Goal: Obtain resource: Obtain resource

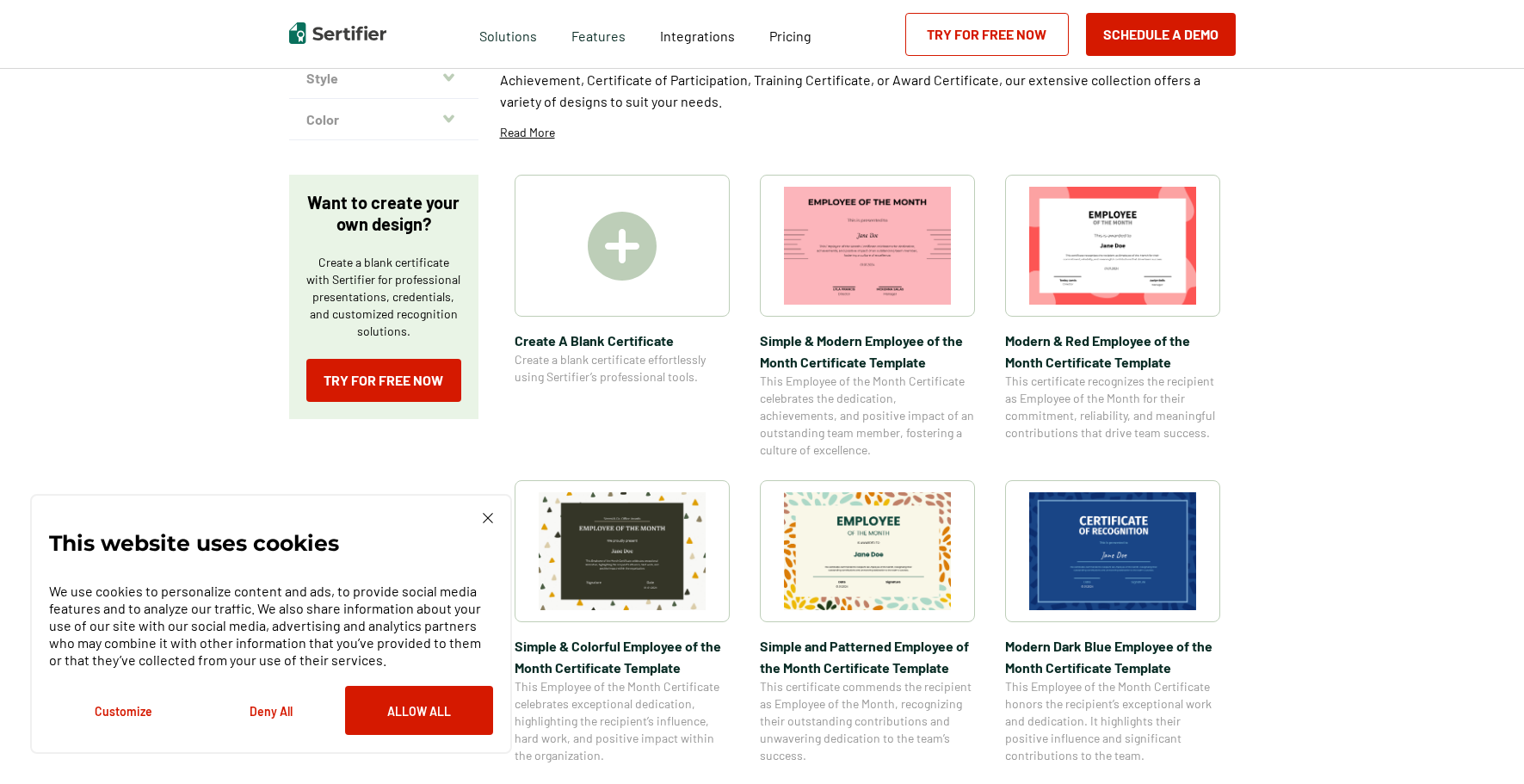
scroll to position [258, 0]
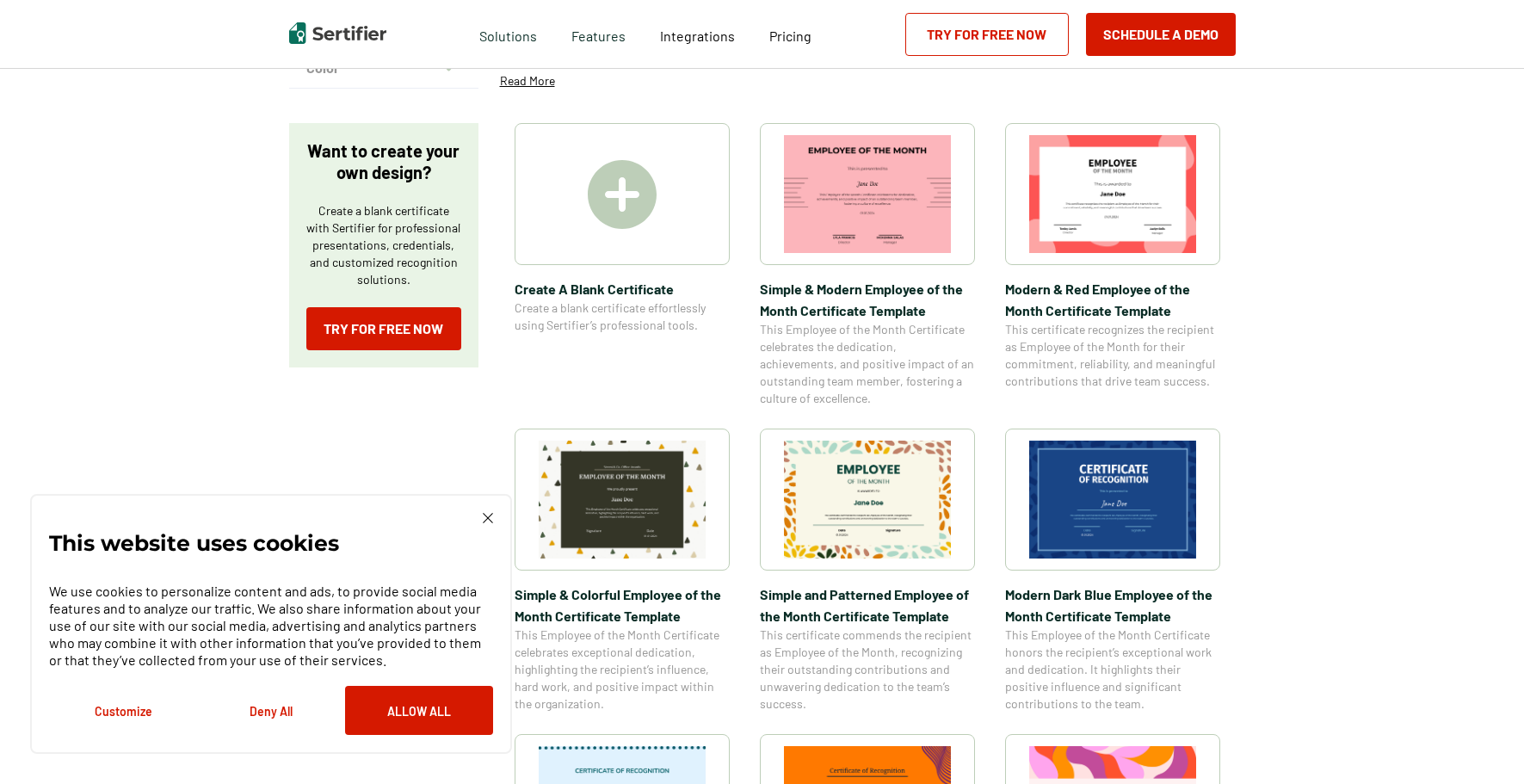
click at [479, 508] on div "This website uses cookies We use cookies to personalize content and ads, to pro…" at bounding box center [272, 624] width 482 height 260
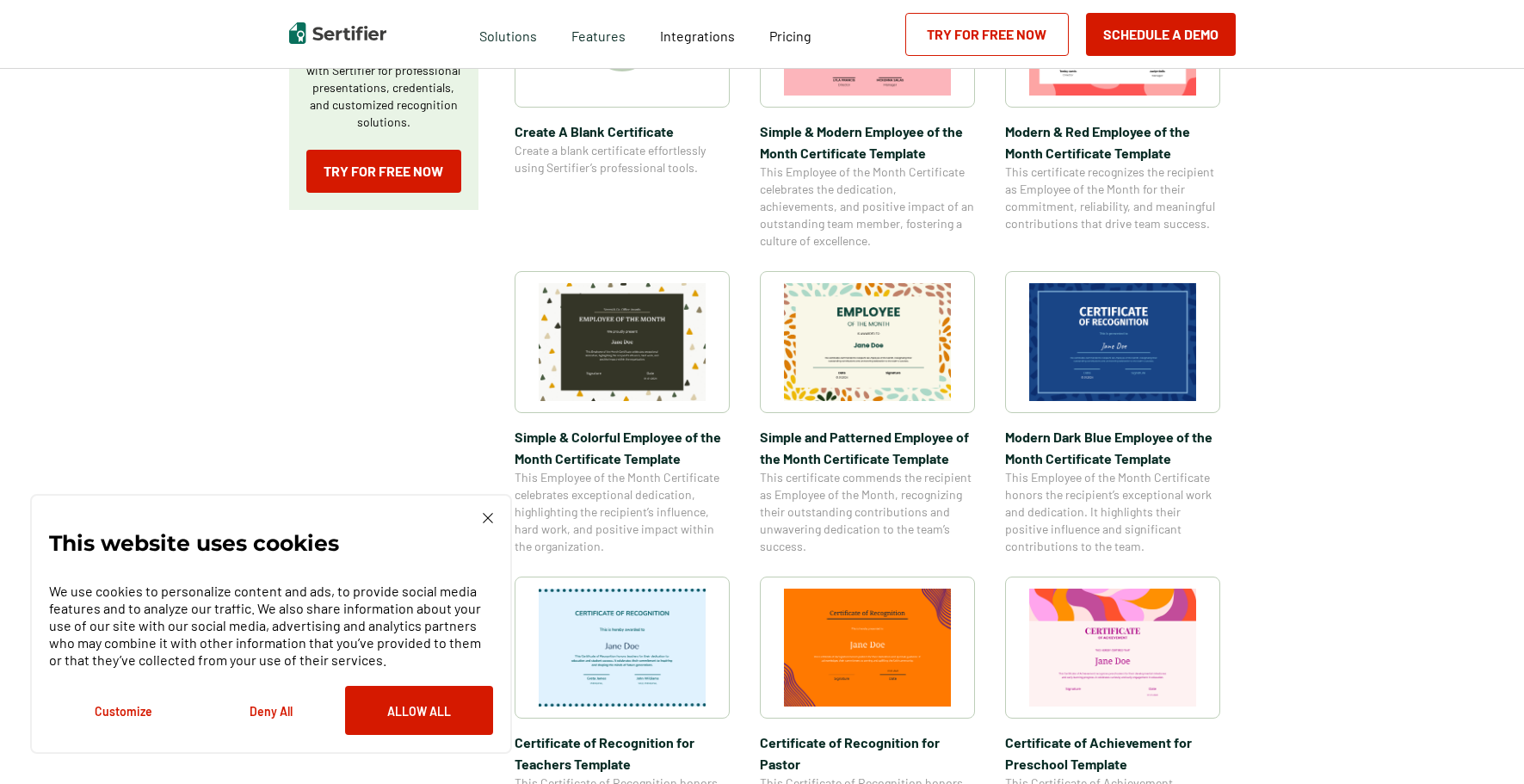
scroll to position [430, 0]
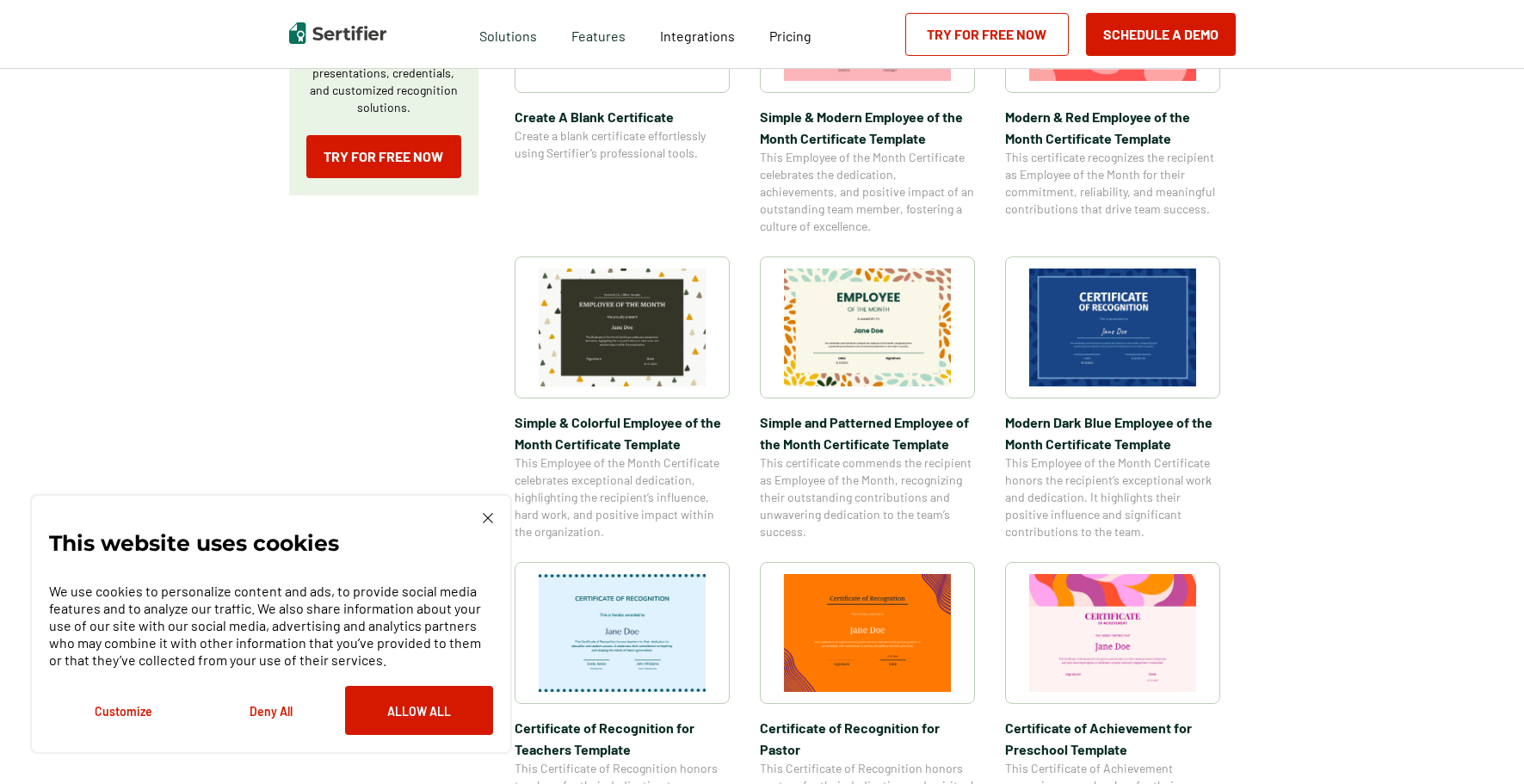
click at [485, 516] on img at bounding box center [488, 517] width 10 height 10
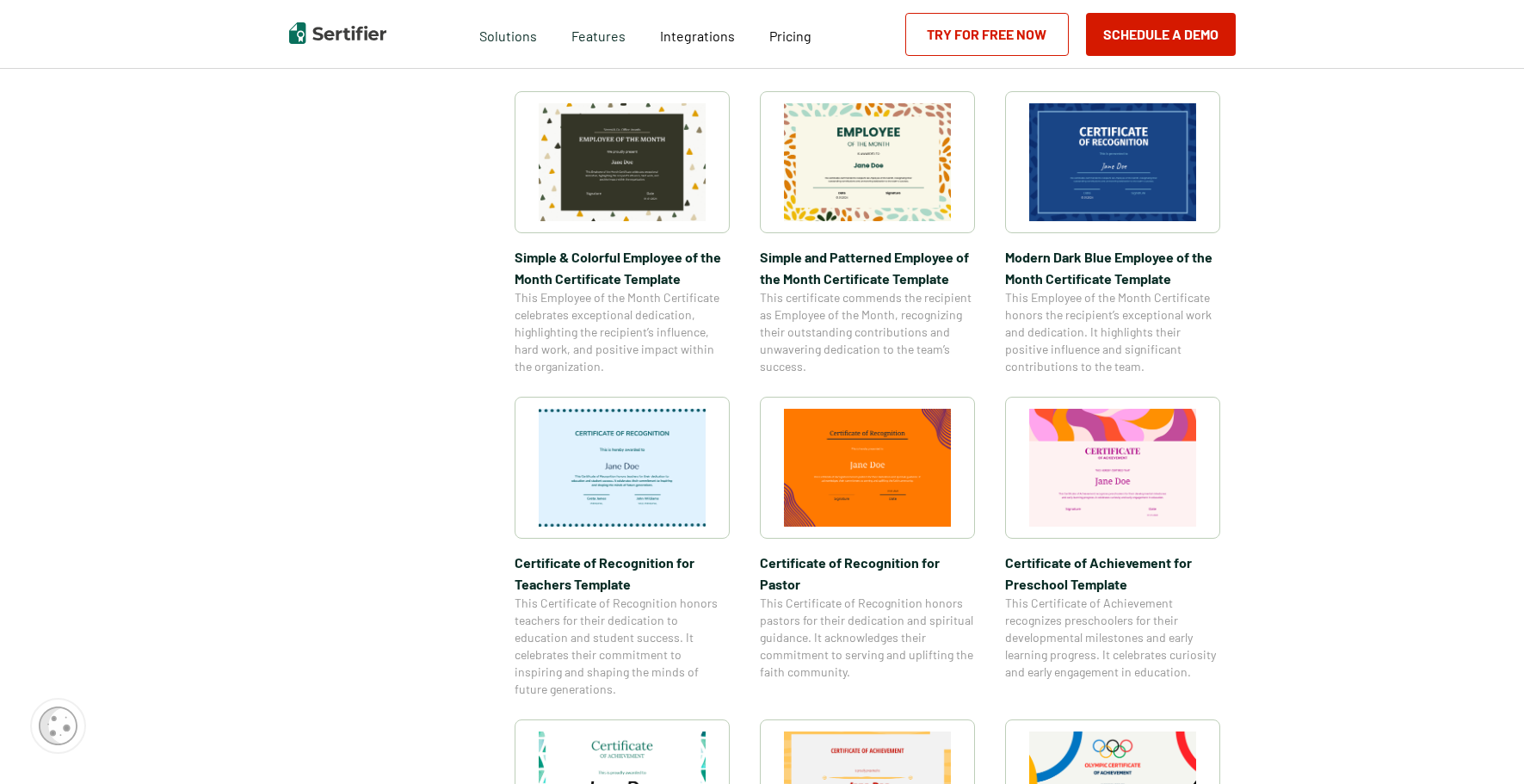
scroll to position [602, 0]
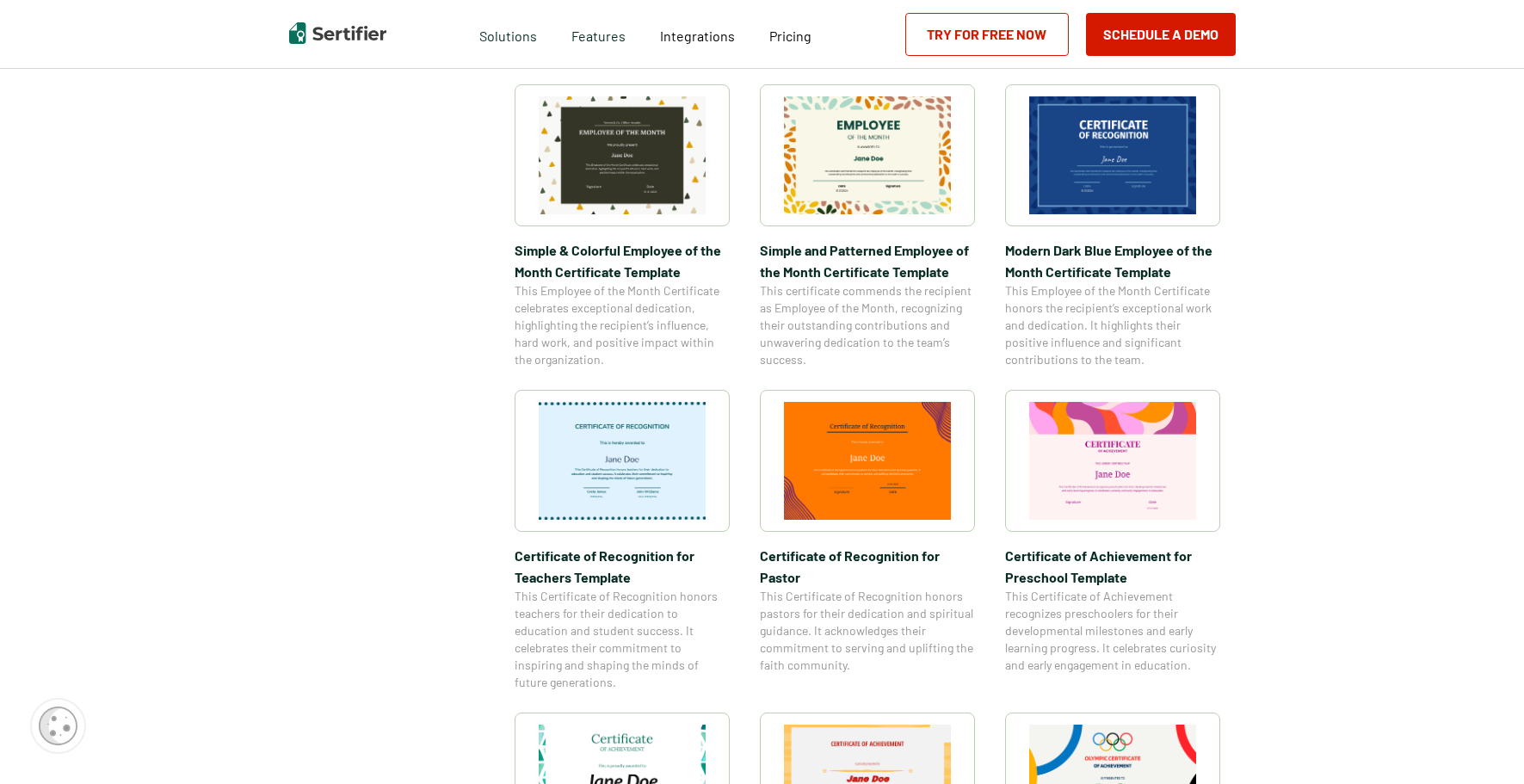
click at [682, 463] on img at bounding box center [623, 460] width 167 height 118
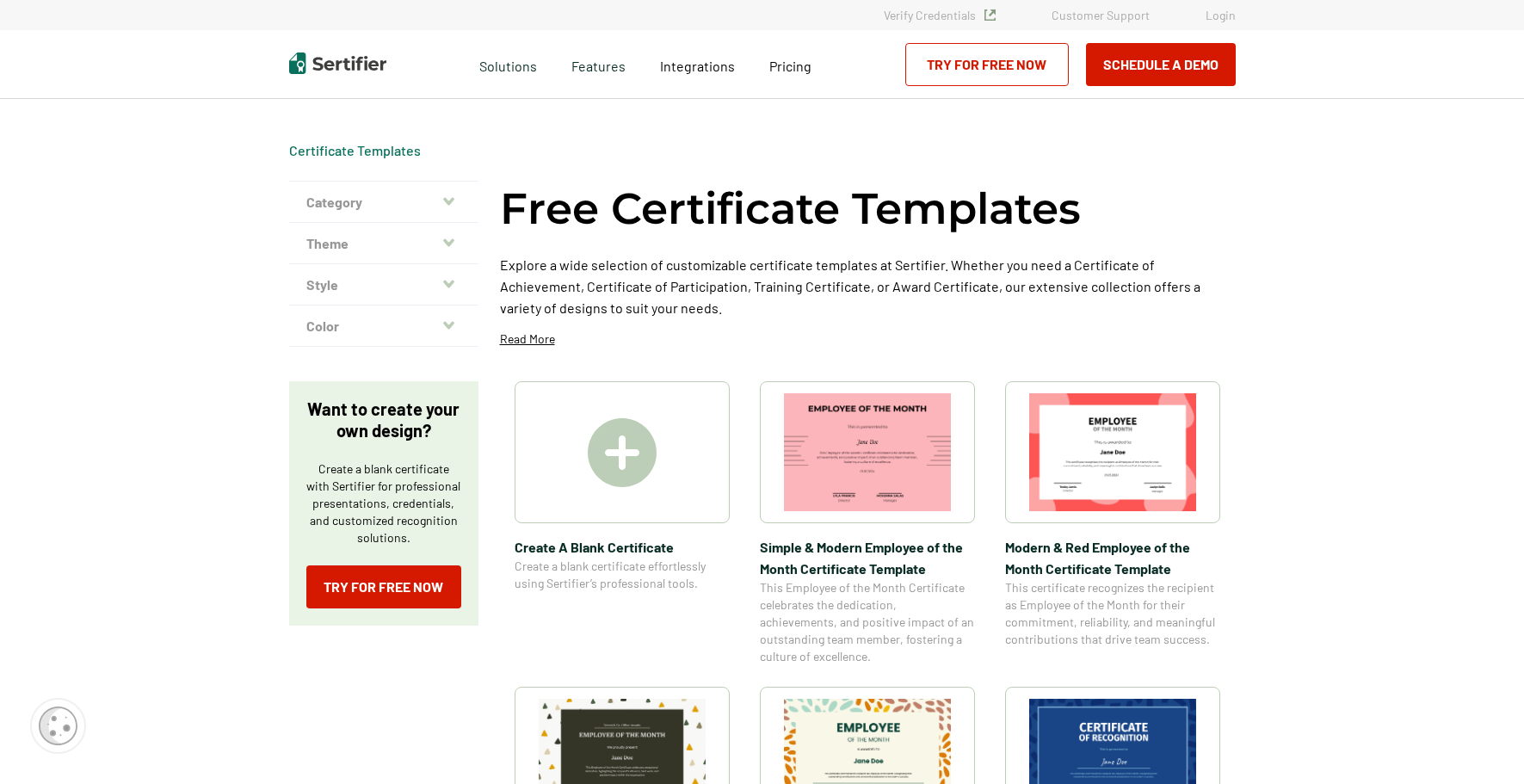
click at [449, 203] on icon "button" at bounding box center [448, 202] width 11 height 14
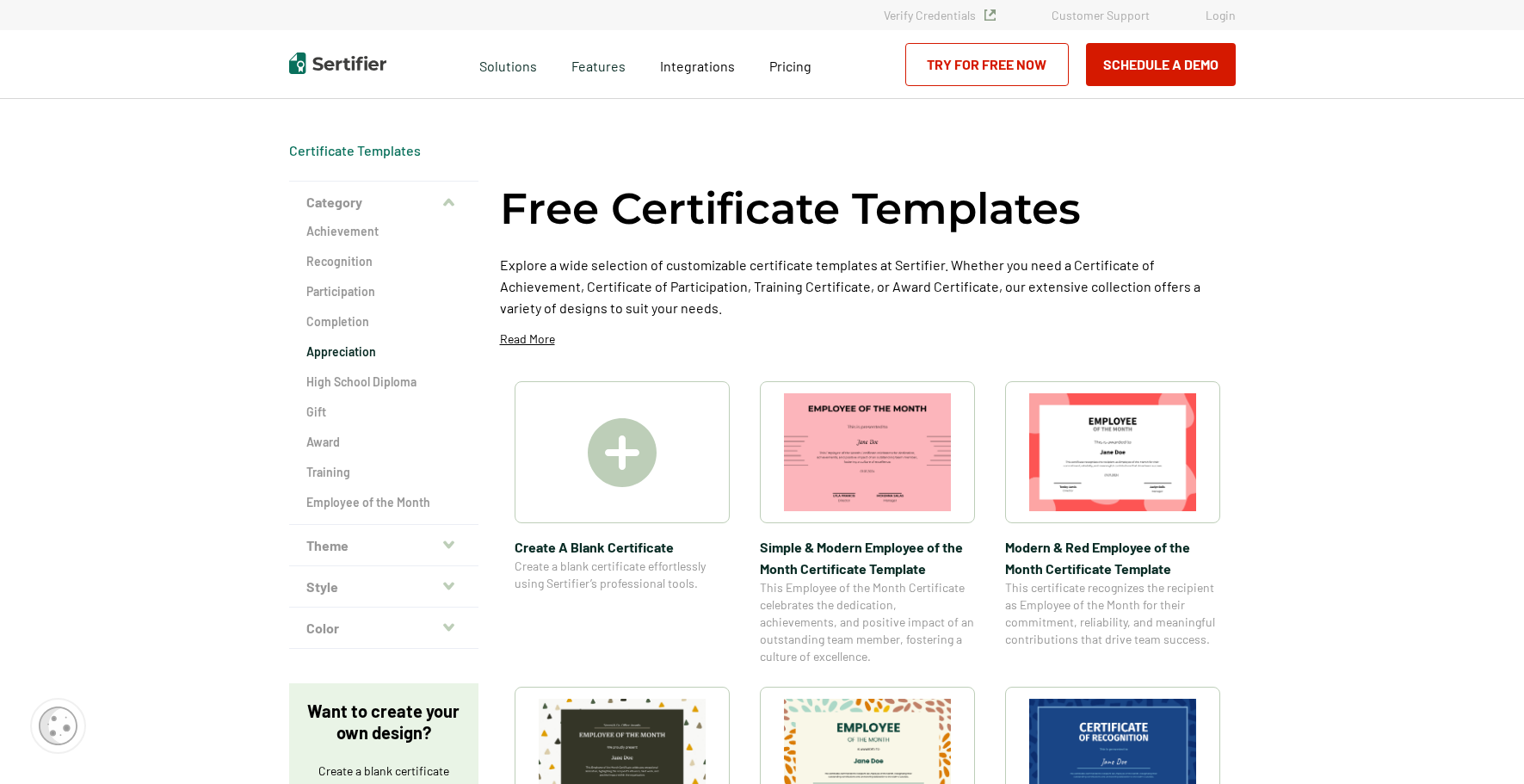
click at [342, 347] on h2 "Appreciation" at bounding box center [383, 351] width 154 height 17
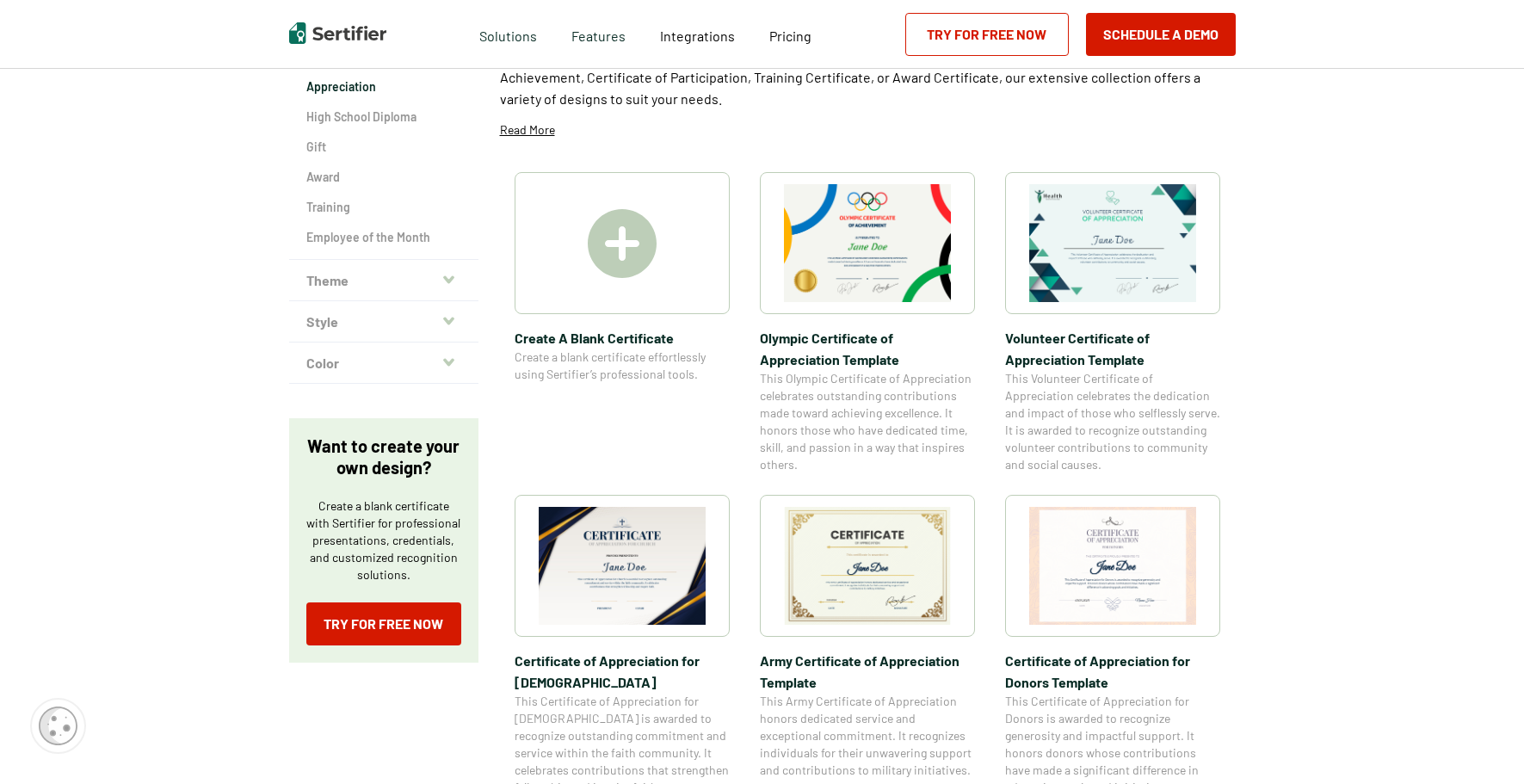
scroll to position [258, 0]
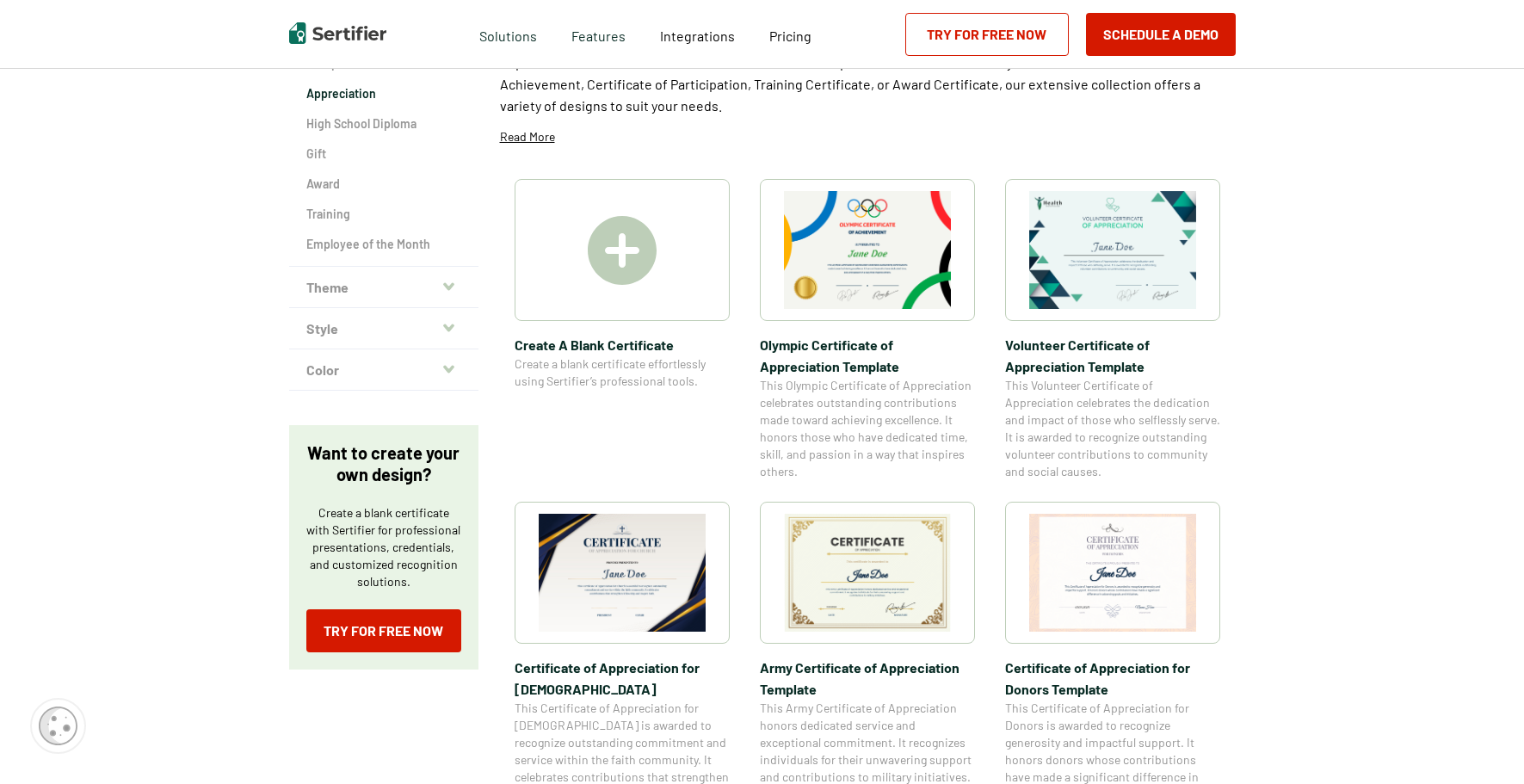
click at [446, 285] on icon "button" at bounding box center [448, 286] width 11 height 14
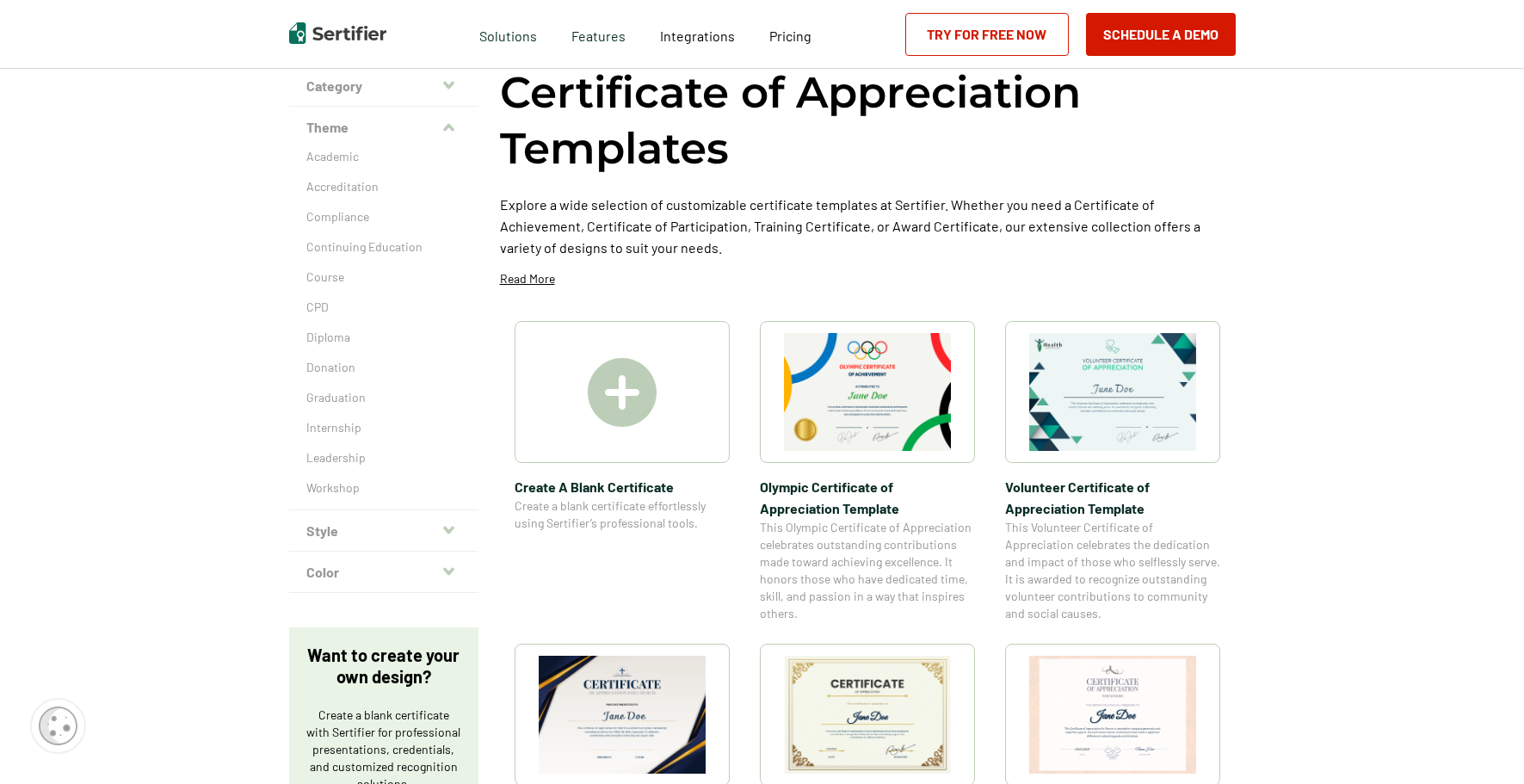
scroll to position [86, 0]
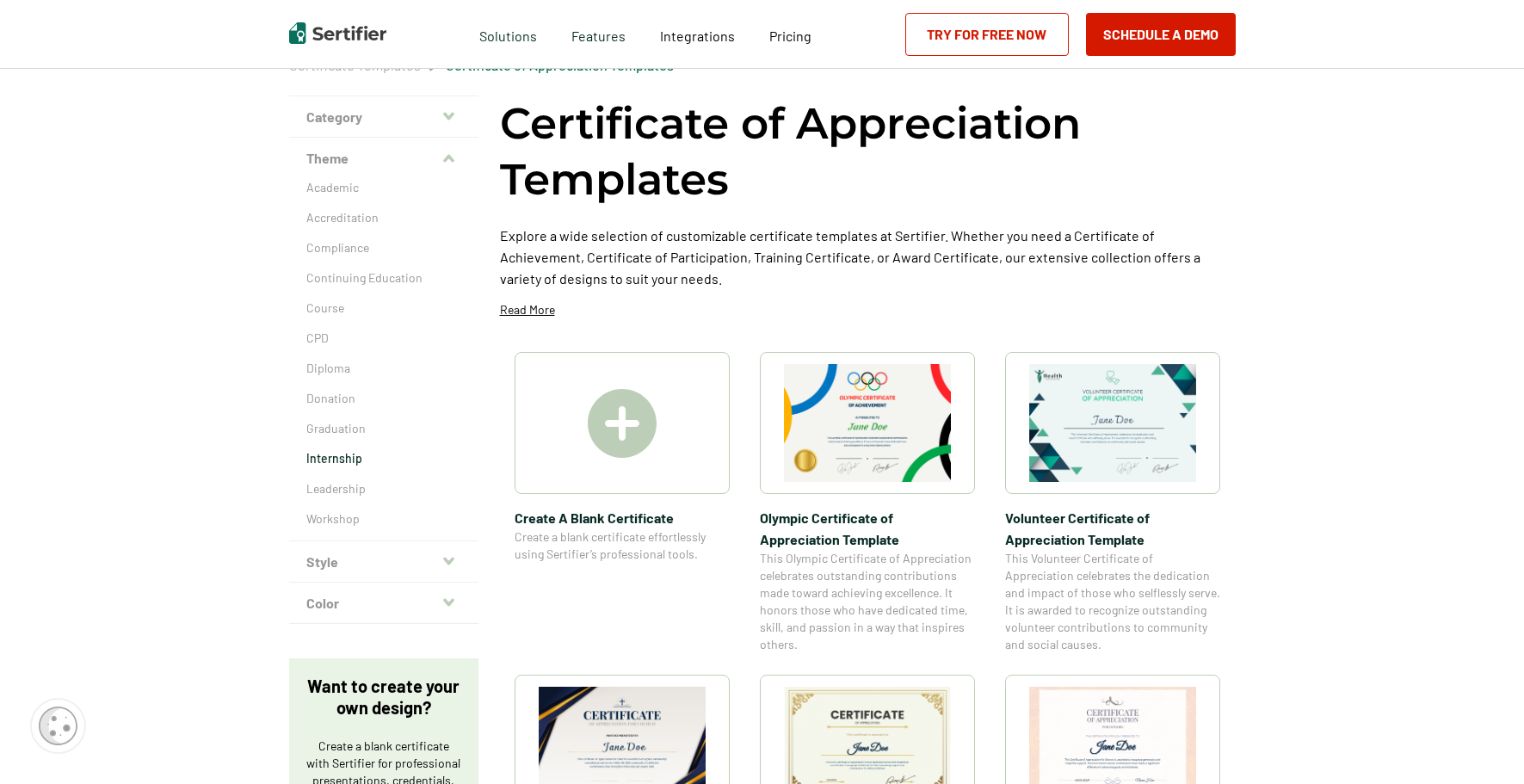
click at [352, 461] on p "Internship" at bounding box center [383, 457] width 154 height 17
